Goal: Task Accomplishment & Management: Manage account settings

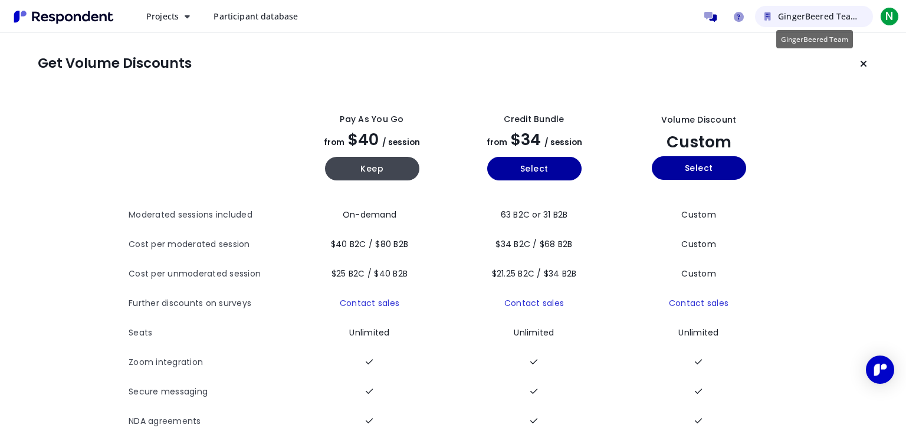
click at [849, 13] on span "GingerBeered Team" at bounding box center [818, 16] width 80 height 11
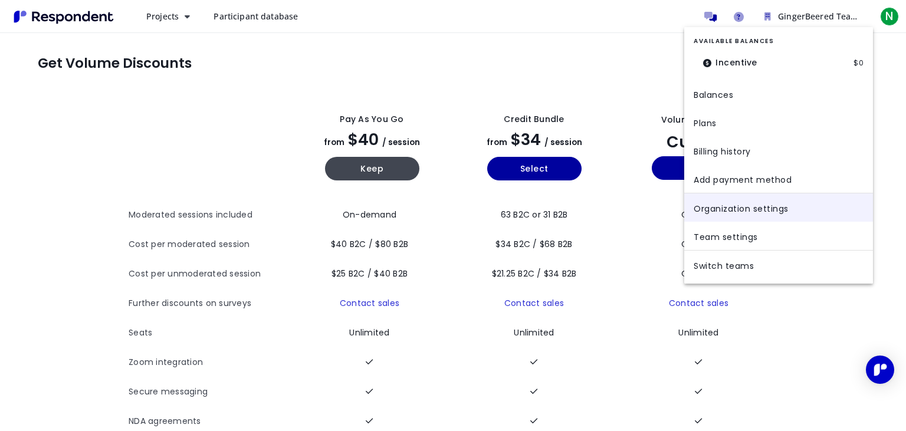
click at [763, 203] on link "Organization settings" at bounding box center [778, 207] width 189 height 28
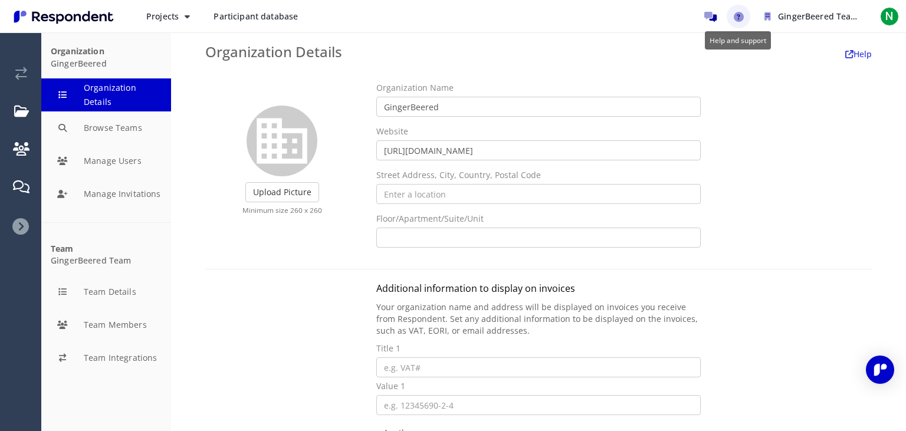
click at [741, 13] on icon "Help and support" at bounding box center [739, 17] width 10 height 10
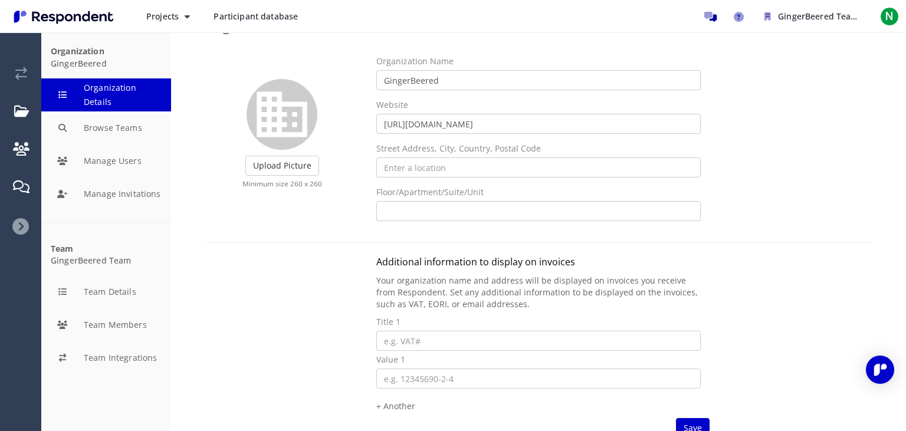
scroll to position [153, 0]
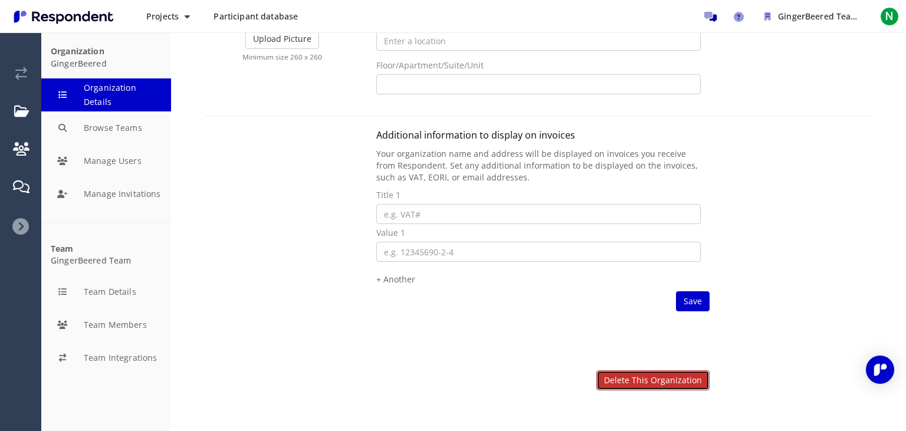
click at [676, 376] on link "Delete this organization" at bounding box center [652, 380] width 113 height 20
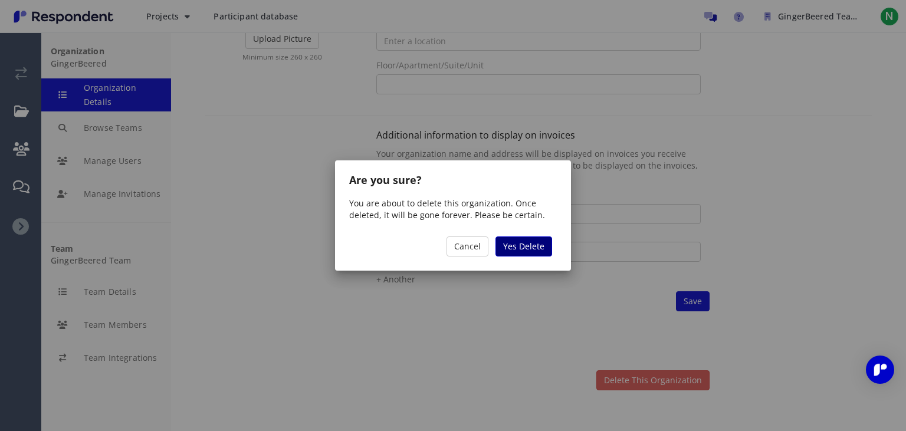
click at [526, 244] on span "Yes Delete" at bounding box center [523, 246] width 41 height 11
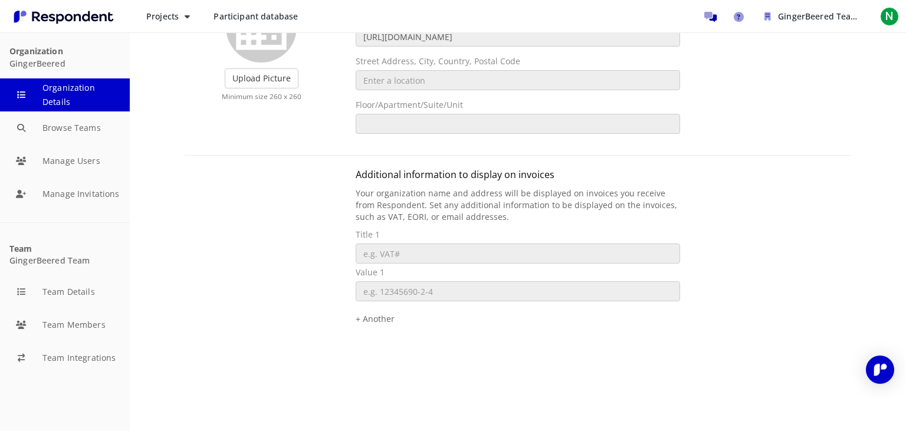
scroll to position [96, 0]
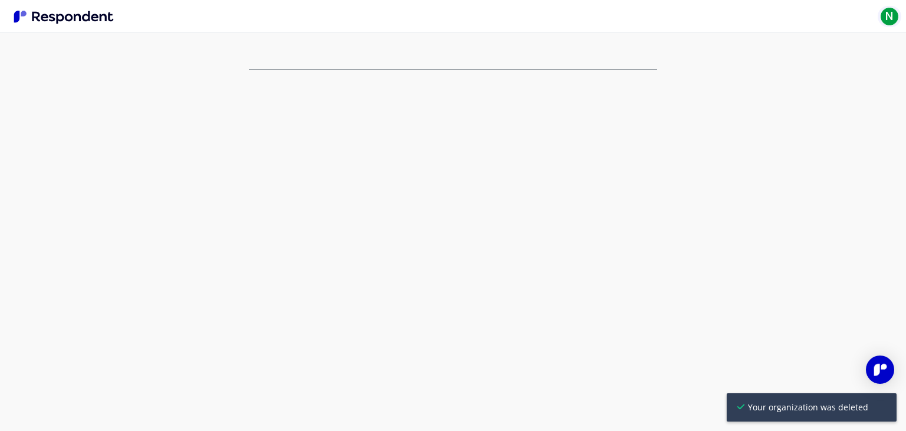
click at [896, 14] on span "N" at bounding box center [889, 16] width 19 height 19
click at [816, 52] on span "[EMAIL_ADDRESS][DOMAIN_NAME]" at bounding box center [834, 52] width 103 height 11
click at [492, 20] on md-backdrop at bounding box center [453, 215] width 906 height 431
click at [75, 19] on img "Main navigation" at bounding box center [63, 16] width 109 height 19
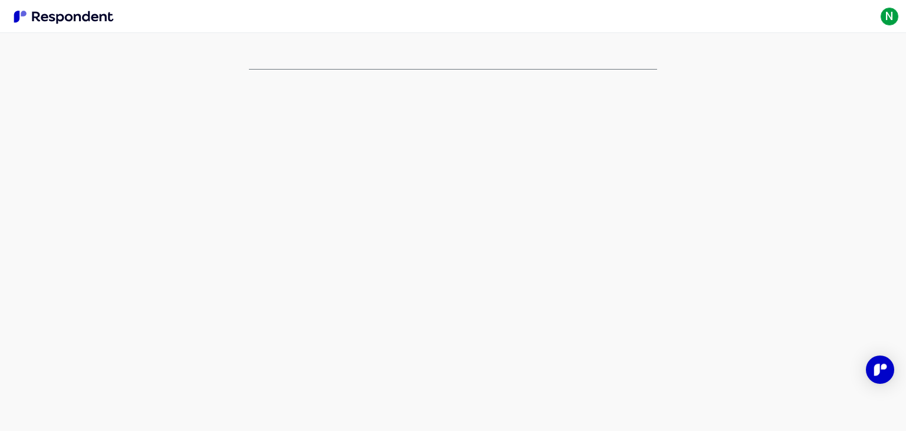
click at [75, 19] on img "Main navigation" at bounding box center [63, 16] width 109 height 19
